Goal: Task Accomplishment & Management: Complete application form

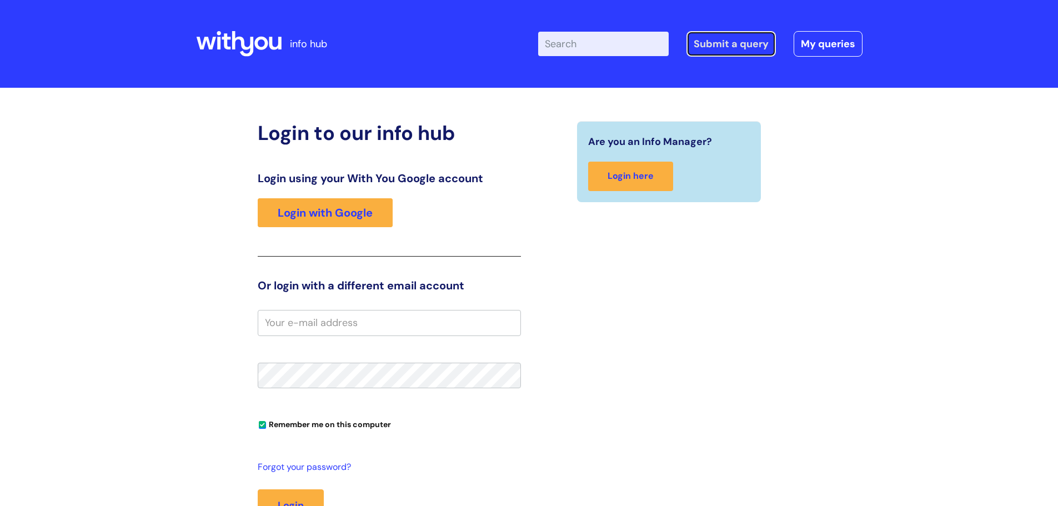
click at [732, 35] on link "Submit a query" at bounding box center [731, 44] width 89 height 26
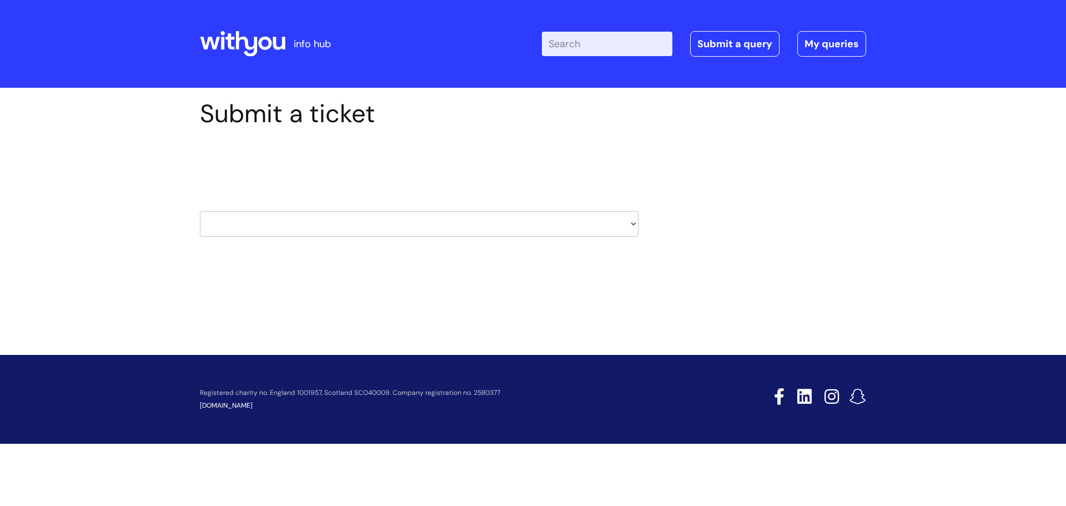
click at [590, 223] on select "HR / People IT and Support Clinical Drug Alerts Finance Accounts Data Support T…" at bounding box center [419, 224] width 439 height 26
select select "it_and_support"
click at [200, 211] on select "HR / People IT and Support Clinical Drug Alerts Finance Accounts Data Support T…" at bounding box center [419, 224] width 439 height 26
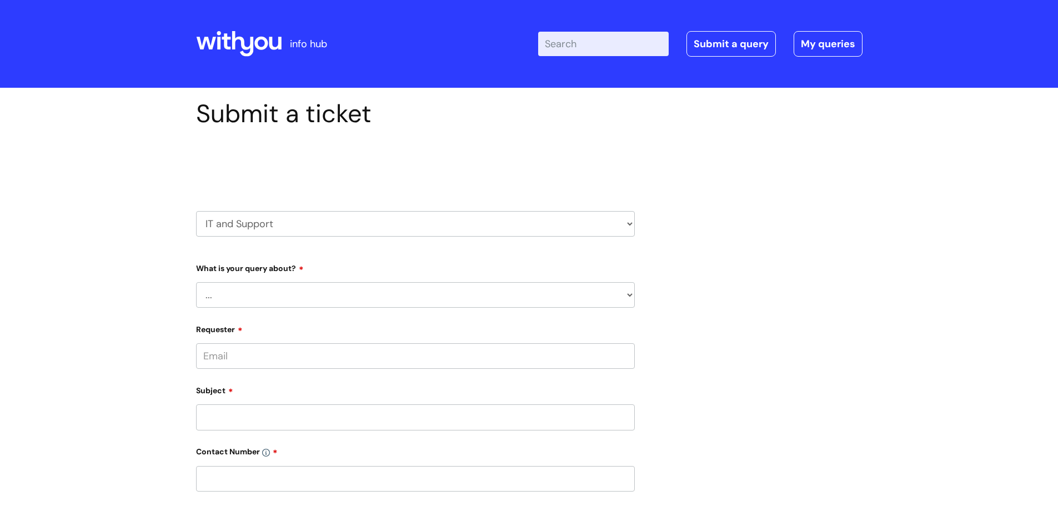
click at [315, 293] on select "... Mobile Phone Reset & MFA Accounts, Starters and Leavers IT Hardware issue I…" at bounding box center [415, 295] width 439 height 26
select select "Something Else"
click at [196, 282] on select "... Mobile Phone Reset & MFA Accounts, Starters and Leavers IT Hardware issue I…" at bounding box center [415, 295] width 439 height 26
click at [334, 356] on select "... My problem is not listed" at bounding box center [420, 352] width 430 height 26
select select "My problem is not listed"
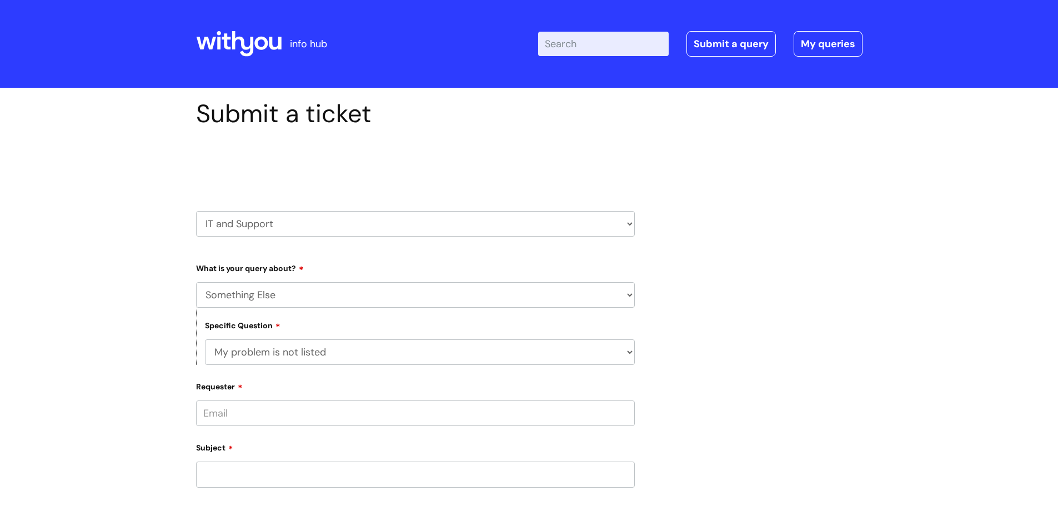
click at [205, 339] on select "... My problem is not listed" at bounding box center [420, 352] width 430 height 26
click at [317, 412] on input "Requester" at bounding box center [415, 413] width 439 height 26
type input "chloe.roberts@wearewithyou.org.uk"
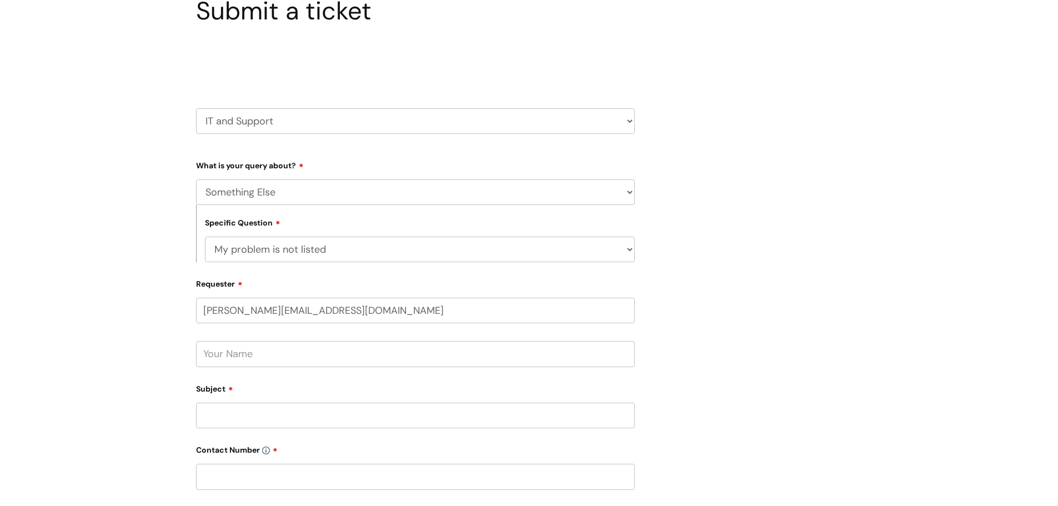
scroll to position [111, 0]
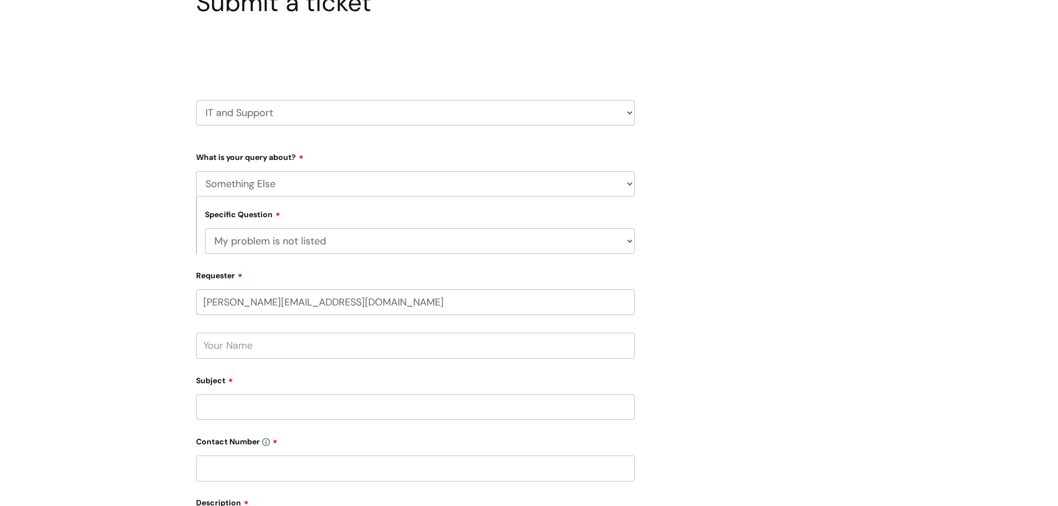
click at [289, 337] on input "text" at bounding box center [415, 346] width 439 height 26
type input "Chloe Roberts"
type input "Smartcard Issue"
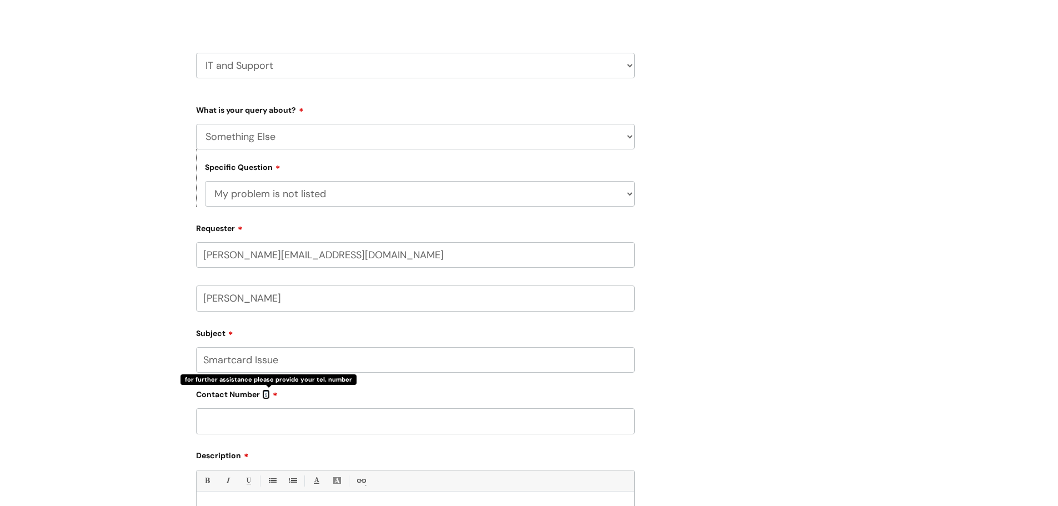
scroll to position [278, 0]
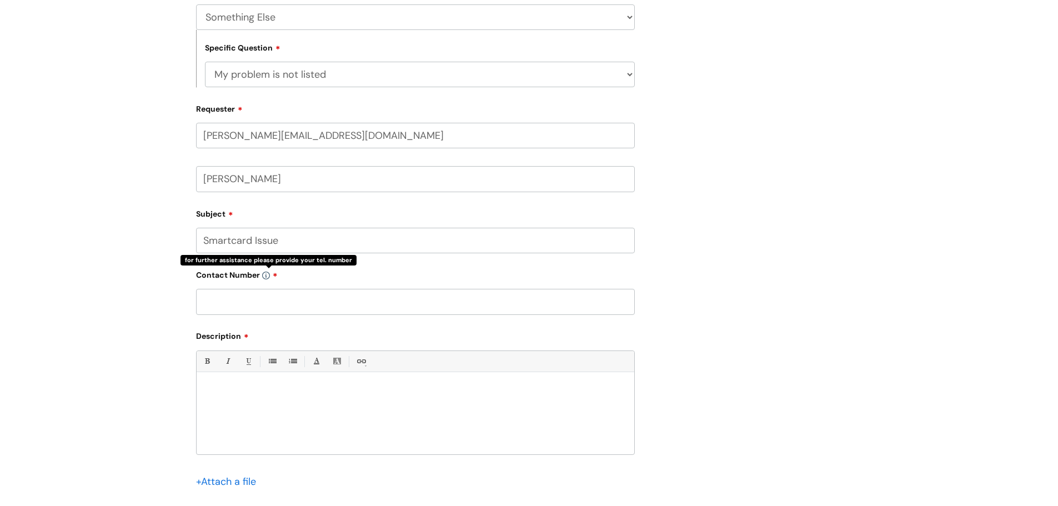
click at [304, 304] on input "text" at bounding box center [415, 302] width 439 height 26
type input "07960982637"
click at [282, 424] on div at bounding box center [416, 416] width 438 height 77
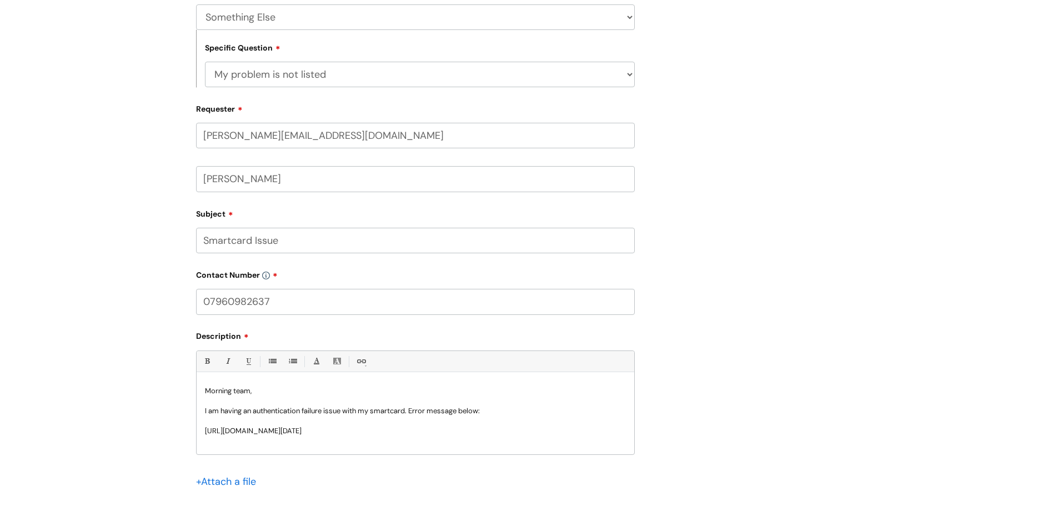
drag, startPoint x: 497, startPoint y: 429, endPoint x: 168, endPoint y: 429, distance: 328.8
click at [168, 429] on div "Submit a ticket Select issue type HR / People IT and Support Clinical Drug Aler…" at bounding box center [529, 208] width 1058 height 797
click at [509, 419] on p "I am having an authentication failure issue with my smartcard. Error message be…" at bounding box center [415, 421] width 421 height 30
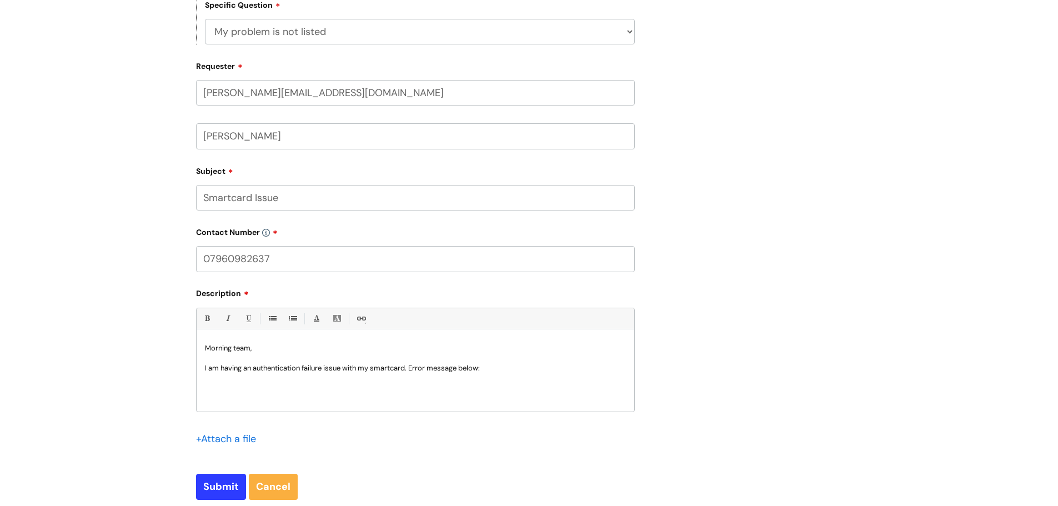
scroll to position [389, 0]
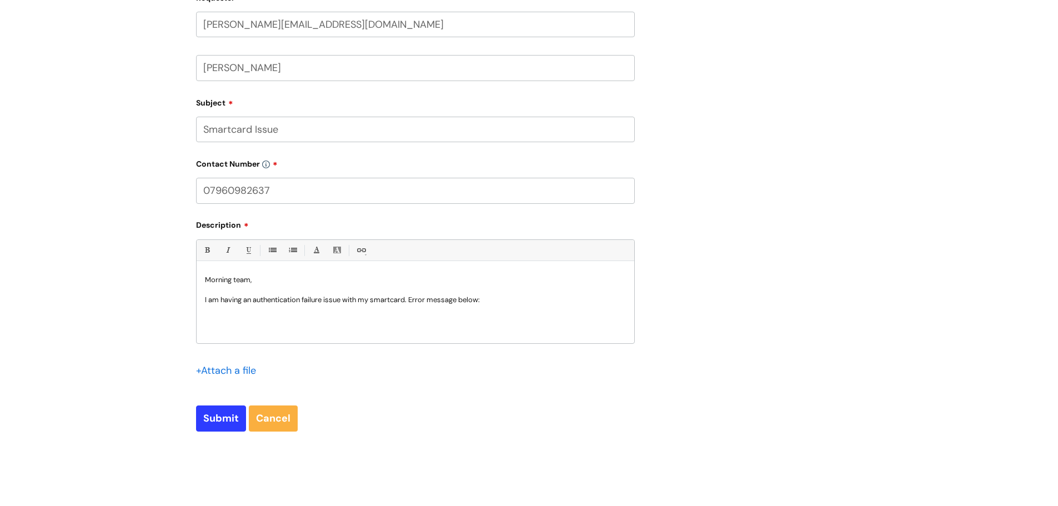
click at [511, 302] on p "I am having an authentication failure issue with my smartcard. Error message be…" at bounding box center [415, 310] width 421 height 30
drag, startPoint x: 498, startPoint y: 300, endPoint x: 461, endPoint y: 304, distance: 37.4
click at [461, 304] on p "I am having an authentication failure issue with my smartcard. Error message be…" at bounding box center [415, 310] width 421 height 30
click at [231, 372] on input "file" at bounding box center [224, 370] width 56 height 14
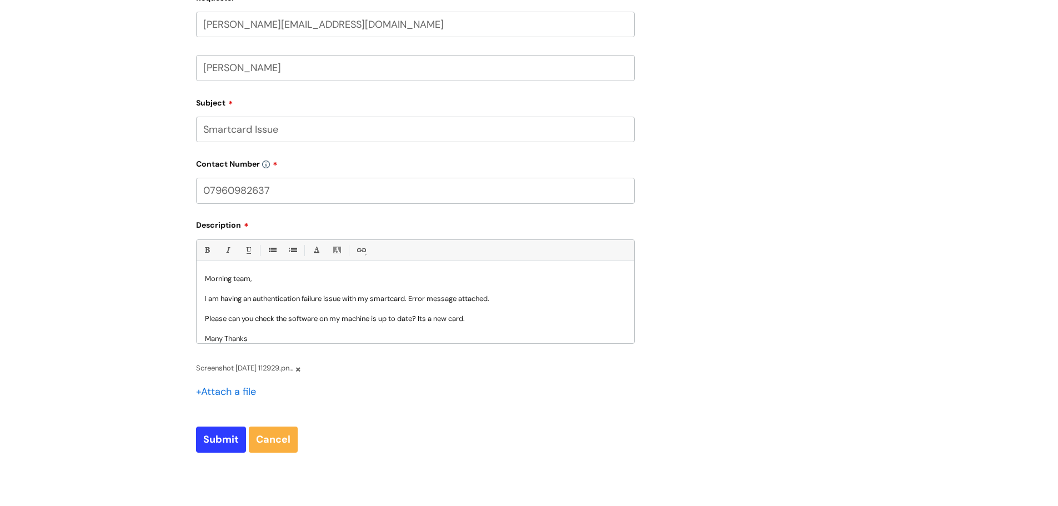
click at [500, 317] on p "Please can you check the software on my machine is up to date? Its a new card. …" at bounding box center [415, 339] width 421 height 50
click at [212, 442] on input "Submit" at bounding box center [221, 440] width 50 height 26
type input "Please Wait..."
